Goal: Task Accomplishment & Management: Use online tool/utility

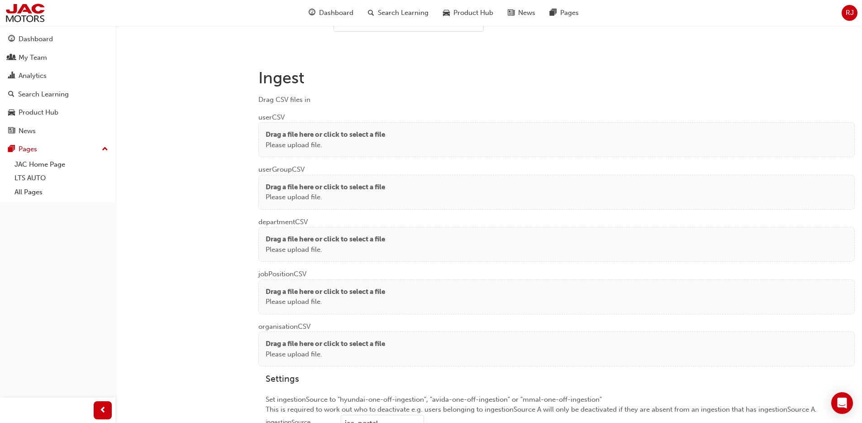
scroll to position [637, 0]
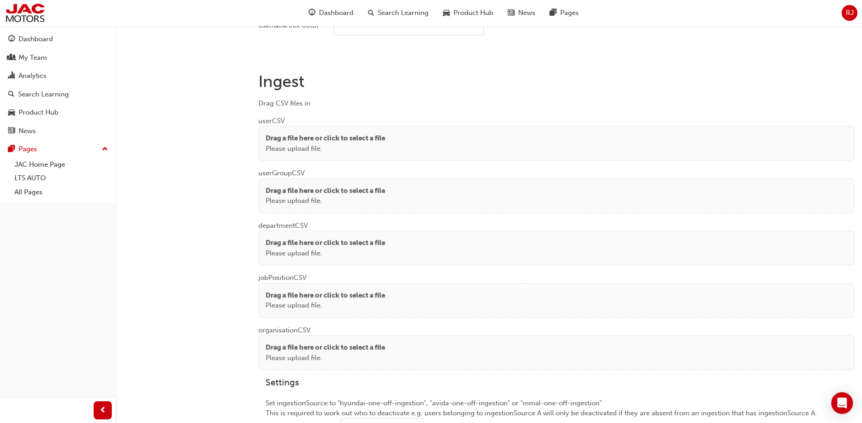
click at [421, 154] on div "Drag a file here or click to select a file Please upload file." at bounding box center [556, 143] width 597 height 35
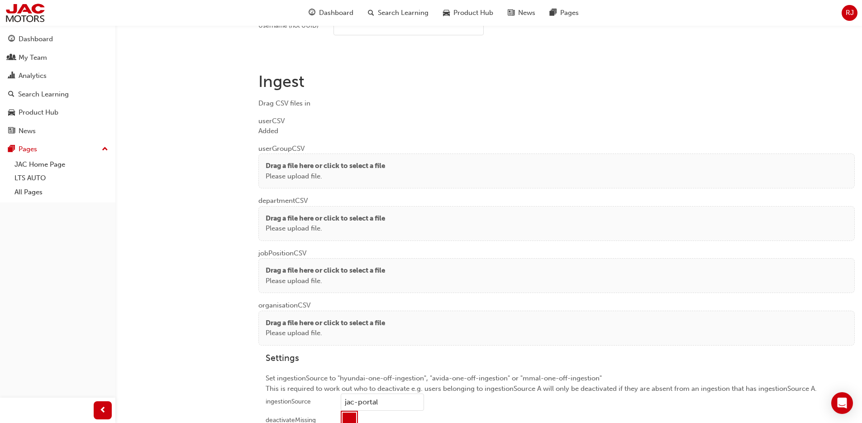
drag, startPoint x: 277, startPoint y: 168, endPoint x: 278, endPoint y: 154, distance: 14.1
click at [277, 168] on p "Drag a file here or click to select a file" at bounding box center [326, 166] width 120 height 10
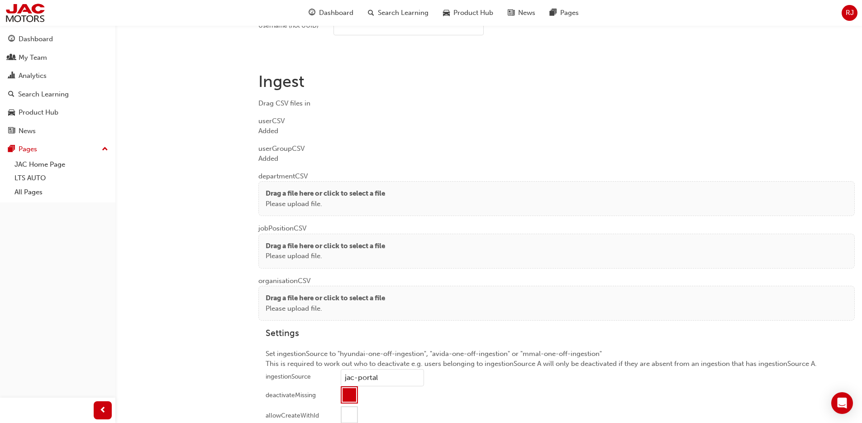
click at [291, 192] on p "Drag a file here or click to select a file" at bounding box center [326, 193] width 120 height 10
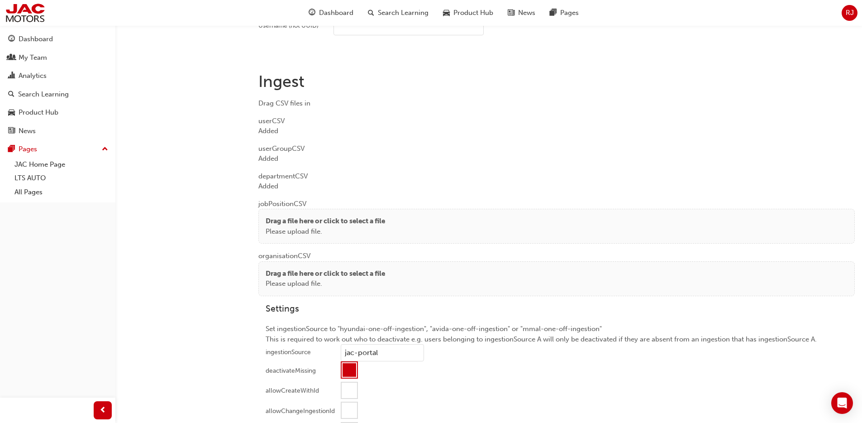
click at [278, 214] on div "Drag a file here or click to select a file Please upload file." at bounding box center [556, 226] width 597 height 35
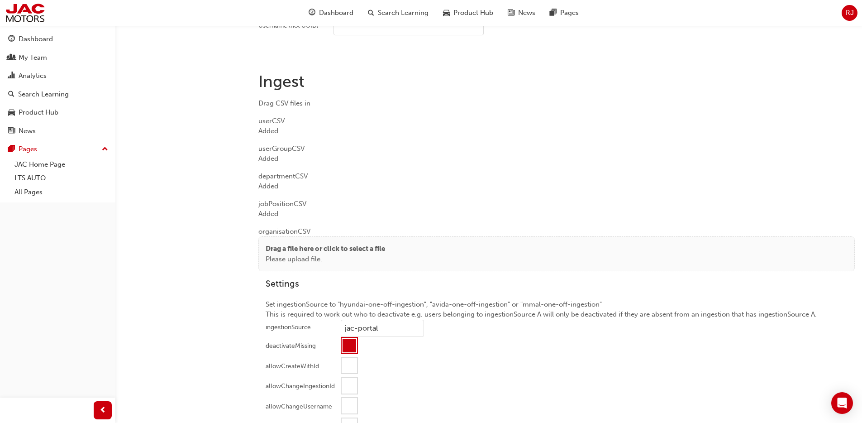
click at [314, 251] on p "Drag a file here or click to select a file" at bounding box center [326, 249] width 120 height 10
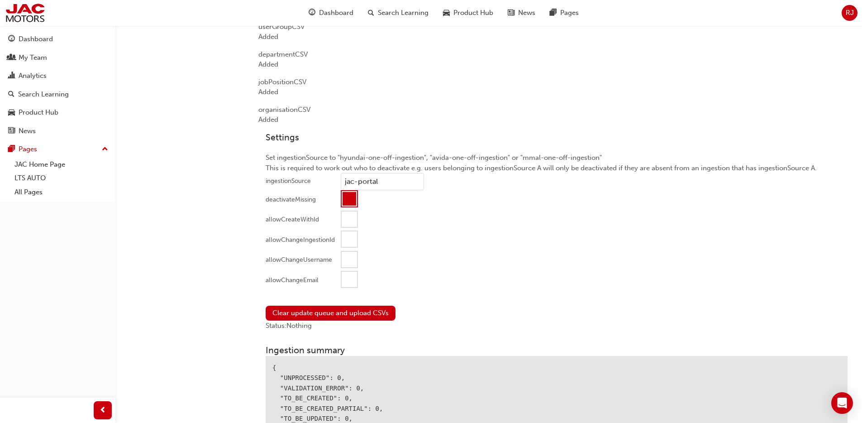
scroll to position [799, 0]
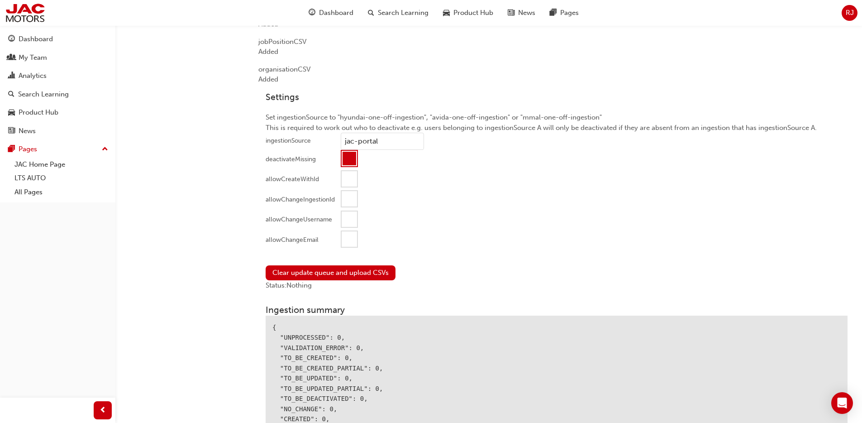
click at [347, 241] on div at bounding box center [349, 238] width 15 height 15
click at [331, 272] on button "Clear update queue and upload CSVs" at bounding box center [331, 272] width 130 height 15
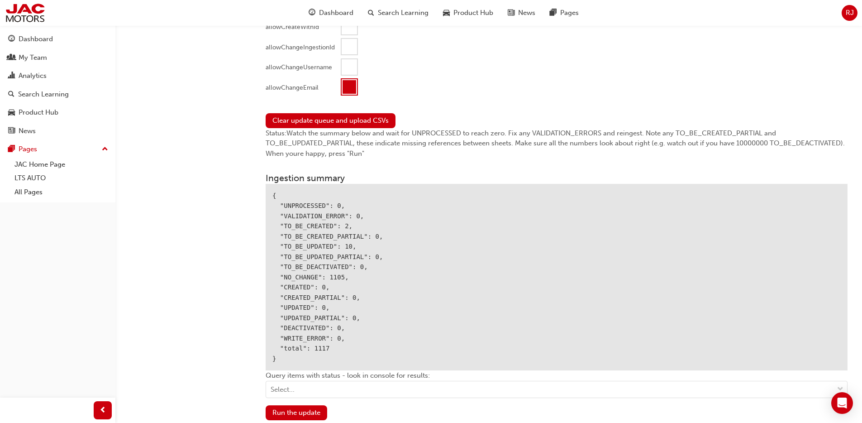
scroll to position [983, 0]
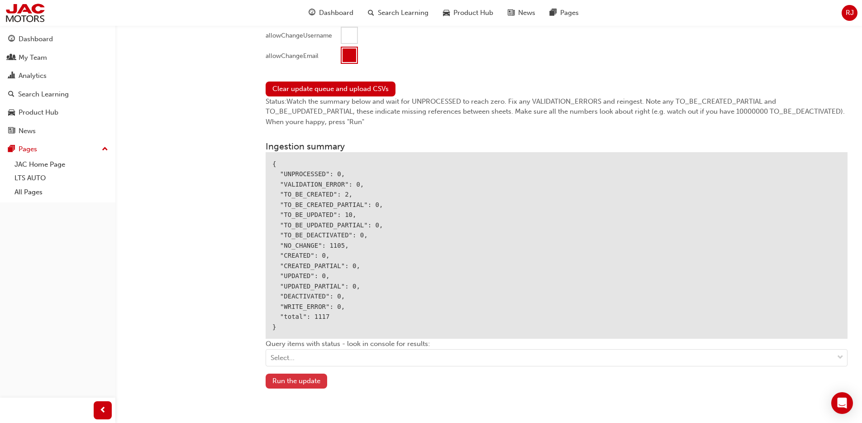
click at [306, 374] on button "Run the update" at bounding box center [297, 380] width 62 height 15
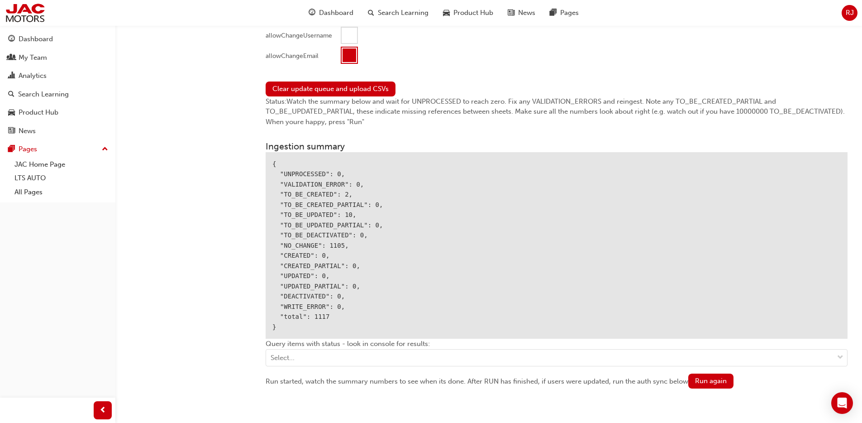
scroll to position [1077, 0]
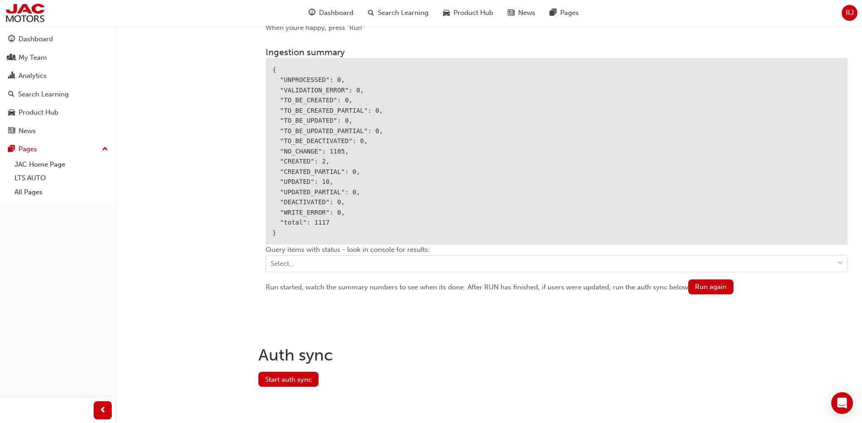
click at [289, 387] on div "Auth sync Start auth sync" at bounding box center [556, 377] width 597 height 78
click at [293, 380] on button "Start auth sync" at bounding box center [288, 379] width 60 height 15
